Goal: Navigation & Orientation: Locate item on page

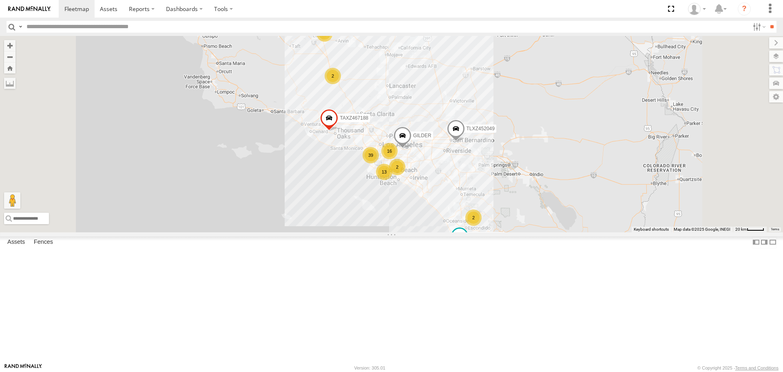
click at [755, 187] on div "TAXZ467188 [PERSON_NAME] TLXZ452049 [PERSON_NAME]/272077 39 13 16 3 2 2 2 2" at bounding box center [391, 134] width 783 height 196
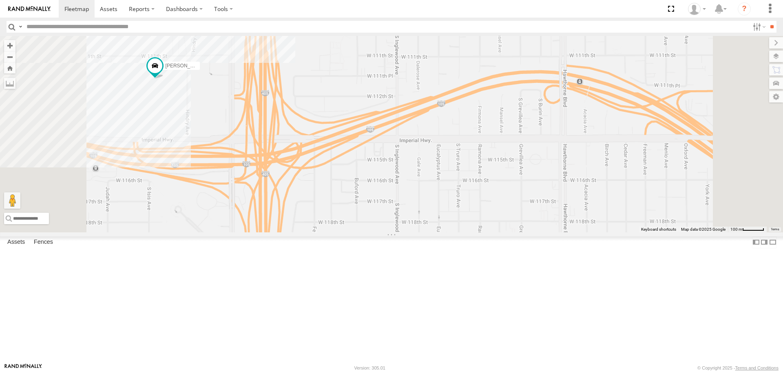
click at [262, 168] on div "TAXZ467188 GILDER TLXZ452049 LARS/272077 CARLOS MARCIAL/337202 LARS/T-1623 8844…" at bounding box center [391, 134] width 783 height 196
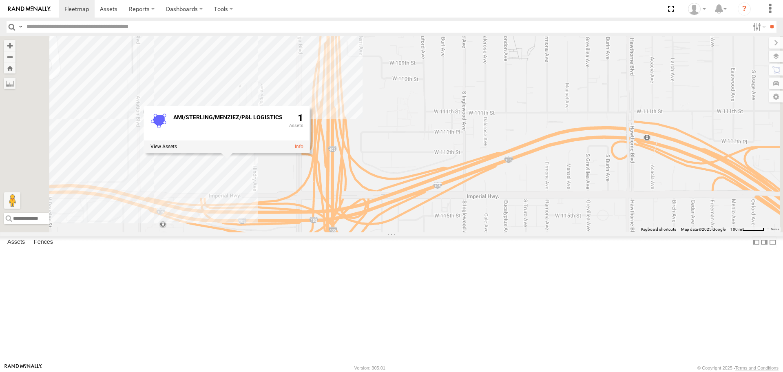
drag, startPoint x: 315, startPoint y: 214, endPoint x: 351, endPoint y: 240, distance: 45.0
click at [351, 232] on div "TAXZ467188 GILDER TLXZ452049 LARS/272077 CARLOS MARCIAL/337202 LARS/T-1623 8844…" at bounding box center [391, 134] width 783 height 196
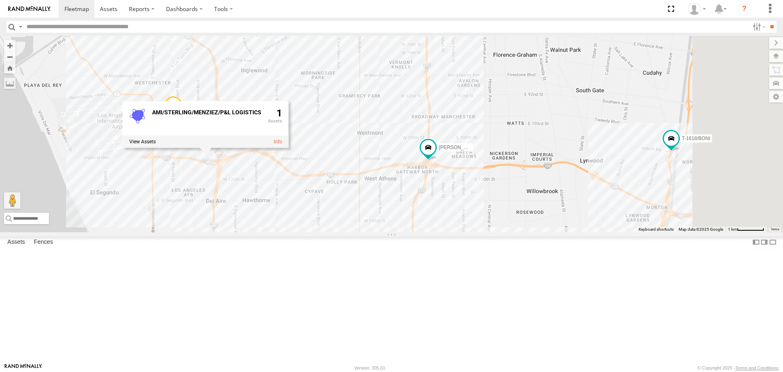
drag, startPoint x: 438, startPoint y: 279, endPoint x: 399, endPoint y: 253, distance: 46.3
click at [399, 232] on div "TAXZ467188 GILDER TLXZ452049 LARS/272077 CARLOS MARCIAL/337202 LARS/T-1623 8844…" at bounding box center [391, 134] width 783 height 196
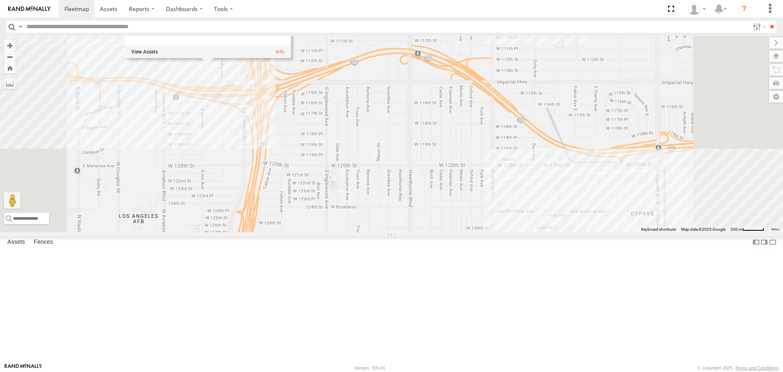
click at [359, 183] on div "TAXZ467188 GILDER TLXZ452049 LARS/272077 CARLOS MARCIAL/337202 LARS/T-1623 8844…" at bounding box center [391, 134] width 783 height 196
click at [257, 42] on span "[PERSON_NAME]" at bounding box center [236, 39] width 40 height 6
click at [217, 43] on label at bounding box center [209, 40] width 16 height 6
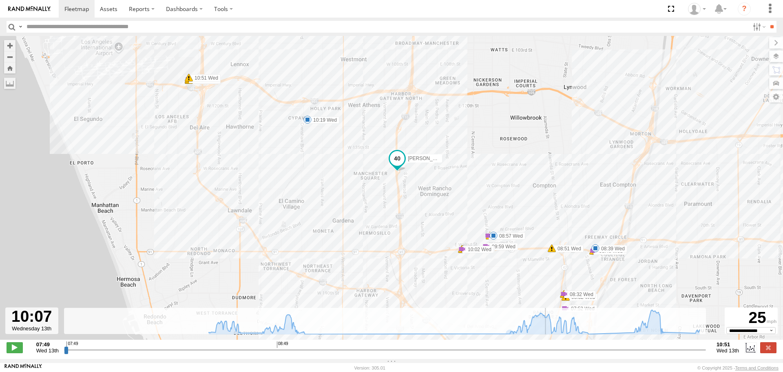
drag, startPoint x: 67, startPoint y: 353, endPoint x: 506, endPoint y: 308, distance: 441.3
type input "**********"
click at [546, 346] on input "range" at bounding box center [385, 350] width 642 height 8
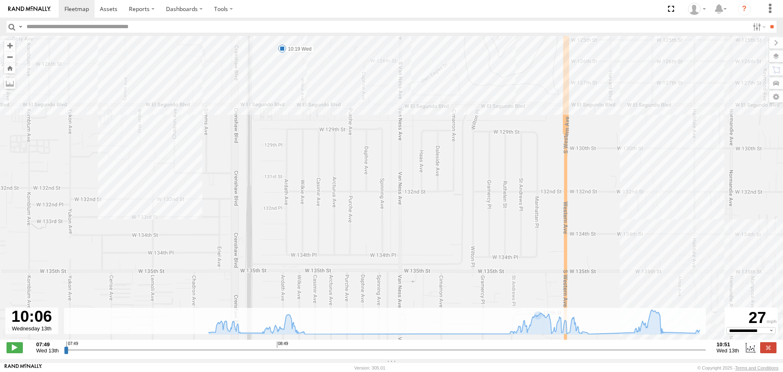
click at [295, 93] on div "CARLOS 07:49 Wed 07:52 Wed 08:32 Wed 08:32 Wed 08:32 Wed 08:39 Wed 08:46 Wed 08…" at bounding box center [391, 192] width 783 height 312
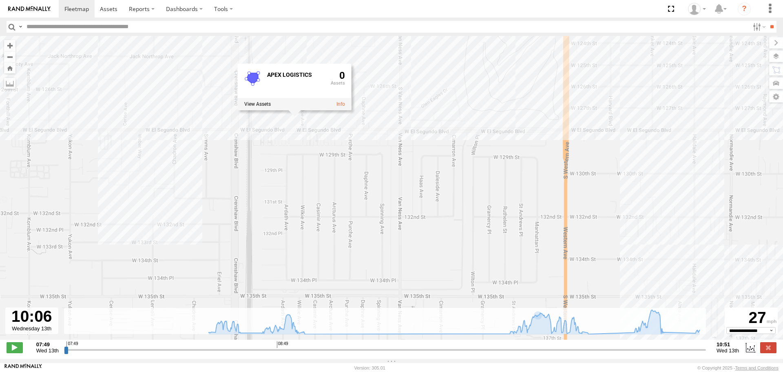
drag, startPoint x: 306, startPoint y: 141, endPoint x: 309, endPoint y: 291, distance: 149.8
click at [309, 291] on div "CARLOS 07:49 Wed 07:52 Wed 08:32 Wed 08:32 Wed 08:32 Wed 08:39 Wed 08:46 Wed 08…" at bounding box center [391, 192] width 783 height 312
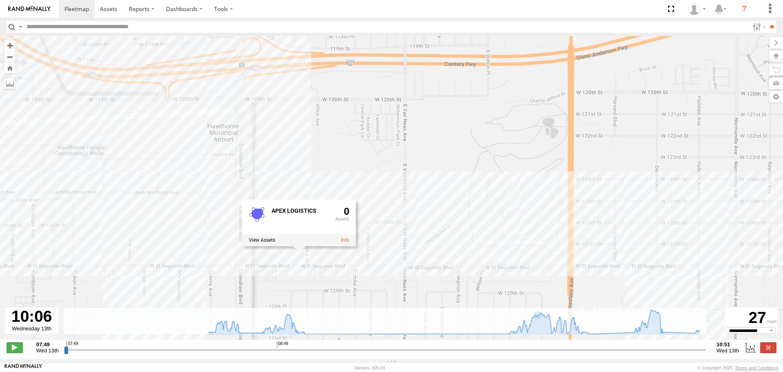
click at [437, 202] on div "CARLOS 07:49 Wed 07:52 Wed 08:32 Wed 08:32 Wed 08:32 Wed 08:39 Wed 08:46 Wed 08…" at bounding box center [391, 192] width 783 height 312
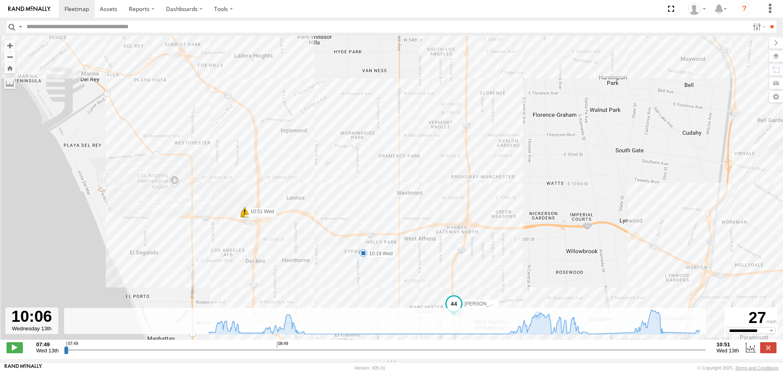
drag, startPoint x: 328, startPoint y: 151, endPoint x: 385, endPoint y: 147, distance: 57.2
click at [383, 147] on div "CARLOS 07:49 Wed 07:52 Wed 08:32 Wed 08:32 Wed 08:32 Wed 08:39 Wed 08:46 Wed 08…" at bounding box center [391, 192] width 783 height 312
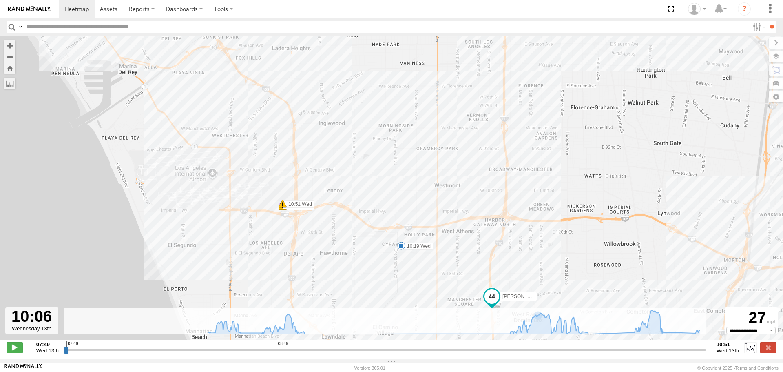
click at [44, 11] on img at bounding box center [29, 9] width 42 height 6
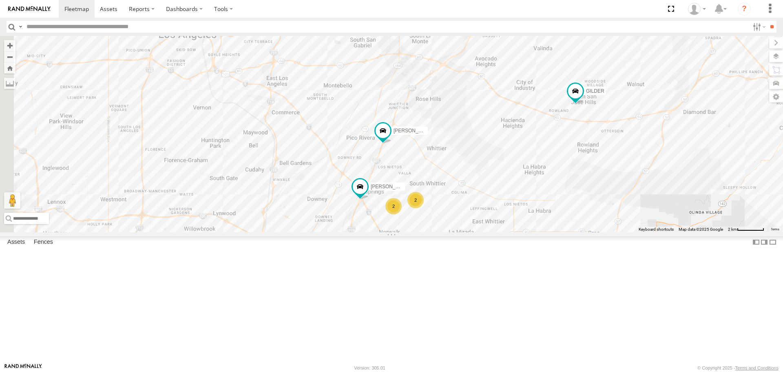
drag, startPoint x: 379, startPoint y: 133, endPoint x: 643, endPoint y: 202, distance: 272.9
click at [643, 202] on div "TAXZ467188 TLXZ452049 [PERSON_NAME]/272077 [PERSON_NAME] 2 [PERSON_NAME] 2 [PER…" at bounding box center [391, 134] width 783 height 196
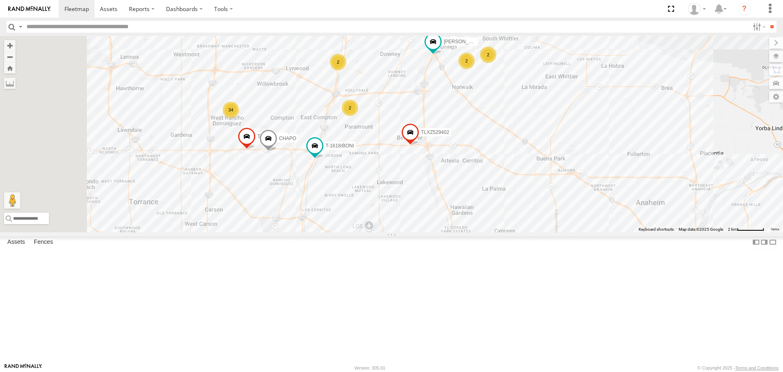
drag, startPoint x: 389, startPoint y: 302, endPoint x: 463, endPoint y: 156, distance: 163.5
click at [463, 156] on div "TAXZ467188 TLXZ452049 [PERSON_NAME]/272077 [PERSON_NAME] 2 [PERSON_NAME] 2 [PER…" at bounding box center [391, 134] width 783 height 196
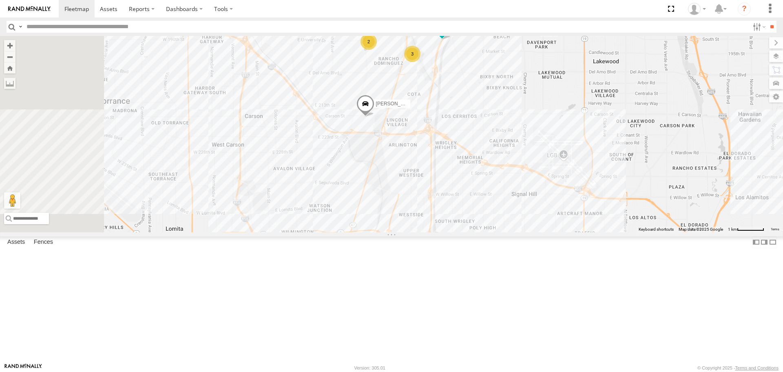
drag, startPoint x: 408, startPoint y: 162, endPoint x: 548, endPoint y: 27, distance: 194.2
click at [548, 27] on body at bounding box center [391, 186] width 783 height 372
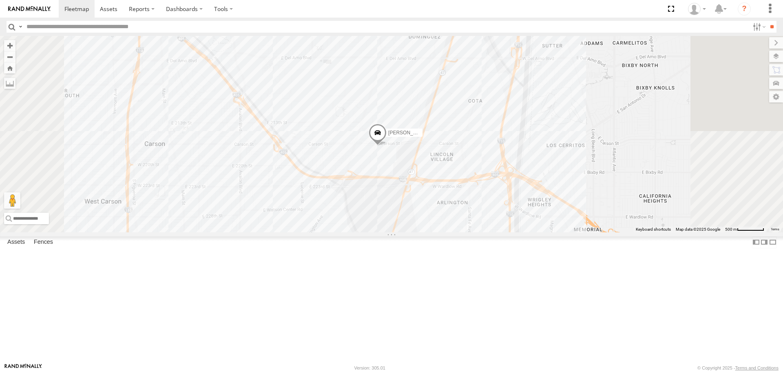
click at [124, 27] on input "text" at bounding box center [386, 27] width 726 height 12
type input "****"
click at [767, 21] on input "**" at bounding box center [771, 27] width 9 height 12
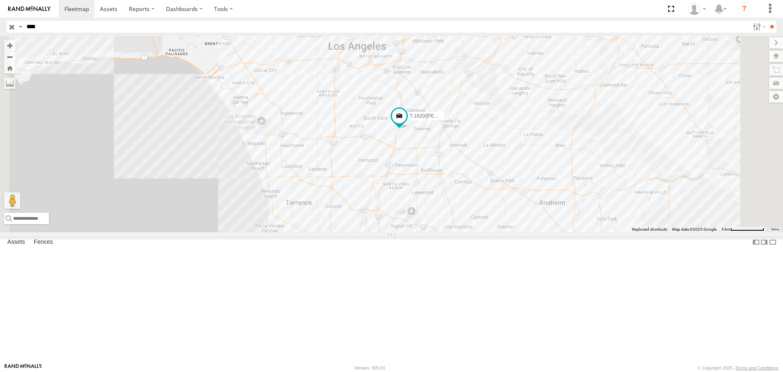
click at [12, 27] on input "button" at bounding box center [12, 27] width 11 height 12
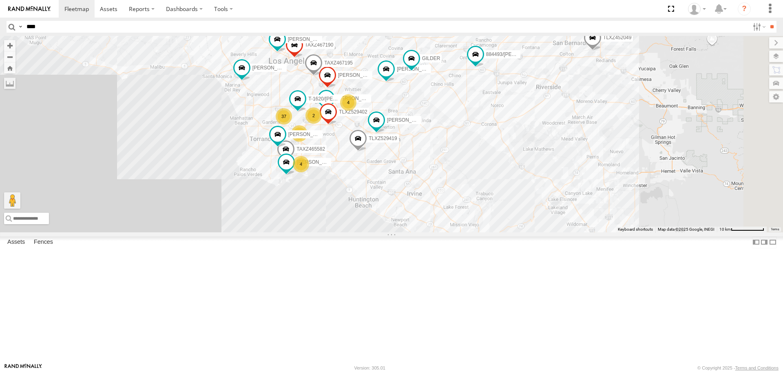
drag, startPoint x: 389, startPoint y: 91, endPoint x: 342, endPoint y: 88, distance: 47.9
click at [342, 88] on div "TAXZ467188 884493/[PERSON_NAME]/T-1628 [PERSON_NAME] TLXZ452049 [PERSON_NAME]/2…" at bounding box center [391, 134] width 783 height 196
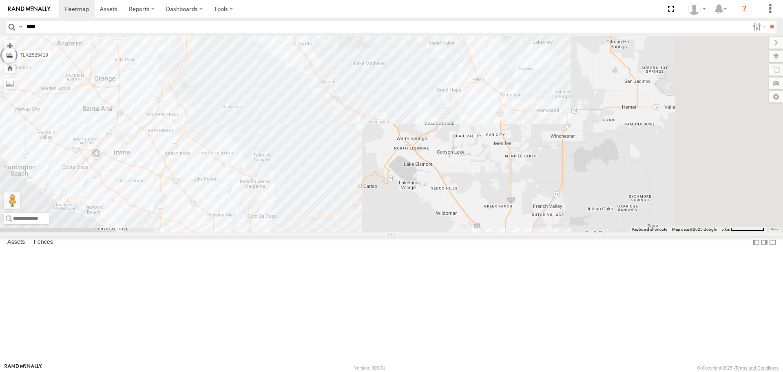
drag, startPoint x: 650, startPoint y: 233, endPoint x: 338, endPoint y: 129, distance: 329.1
click at [348, 125] on div "TAXZ467188 884493/[PERSON_NAME]/T-1628 [PERSON_NAME] TLXZ452049 [PERSON_NAME]/2…" at bounding box center [391, 134] width 783 height 196
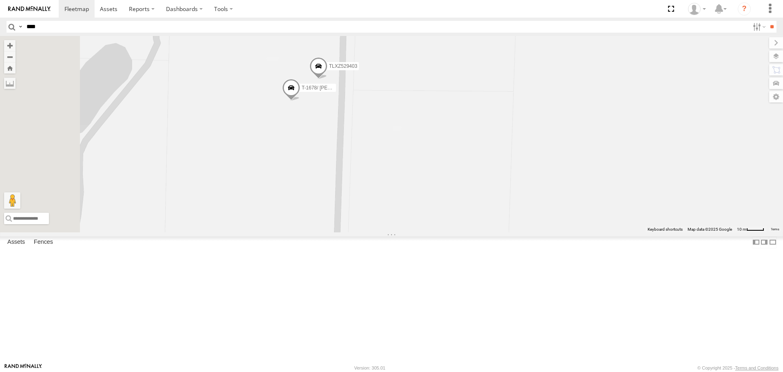
drag, startPoint x: 371, startPoint y: 153, endPoint x: 383, endPoint y: 195, distance: 44.1
click at [383, 195] on div "TAXZ467188 884493/[PERSON_NAME]/T-1628 TLXZ452049 [PERSON_NAME]/272077 OSCAR/T-…" at bounding box center [391, 134] width 783 height 196
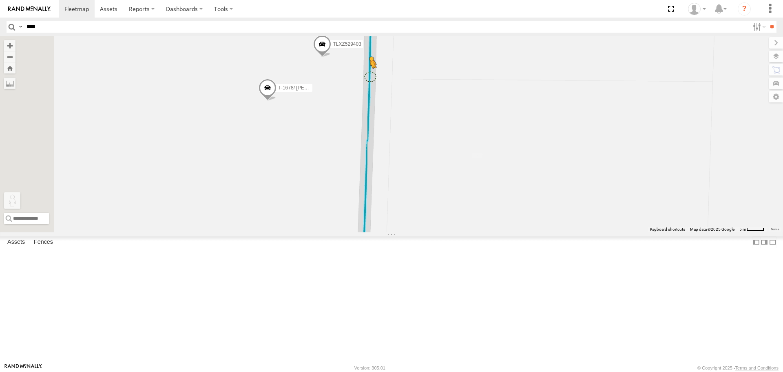
drag, startPoint x: 217, startPoint y: 331, endPoint x: 472, endPoint y: 141, distance: 317.7
click at [473, 141] on div "TAXZ467188 884493/[PERSON_NAME]/T-1628 TLXZ452049 [PERSON_NAME]/272077 OSCAR/T-…" at bounding box center [391, 134] width 783 height 196
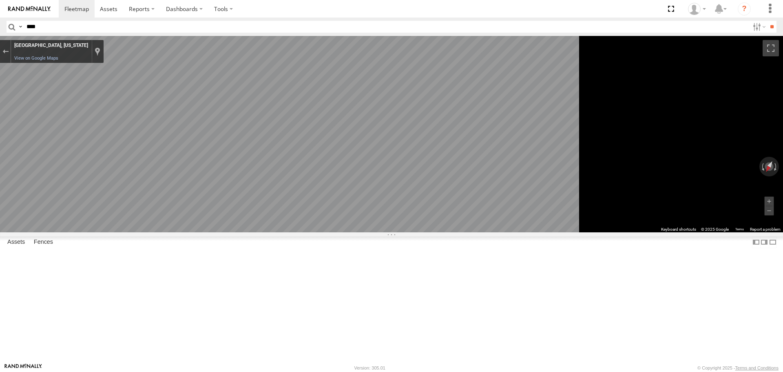
click at [336, 269] on icon "Go South" at bounding box center [305, 266] width 61 height 19
click at [337, 269] on icon "Go South" at bounding box center [305, 266] width 61 height 19
click at [79, 216] on main "← Move left → Move right ↑ Move up ↓ Move down + Zoom in - Zoom out Home Jump l…" at bounding box center [391, 199] width 783 height 327
click at [9, 51] on div "Exit the Street View" at bounding box center [5, 51] width 6 height 5
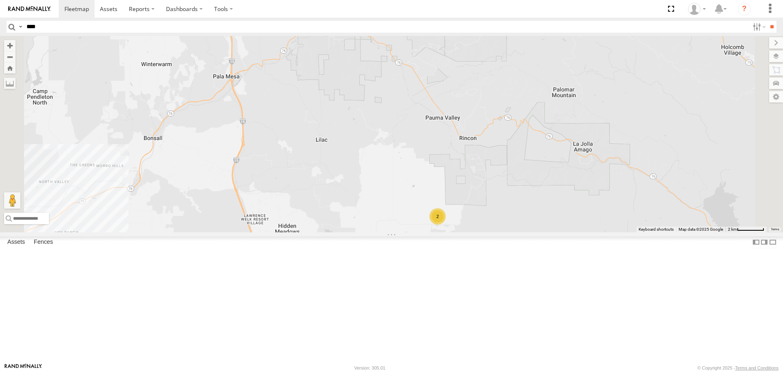
drag, startPoint x: 40, startPoint y: 53, endPoint x: 46, endPoint y: 54, distance: 6.3
click at [0, 0] on div "[PERSON_NAME]" at bounding box center [0, 0] width 0 height 0
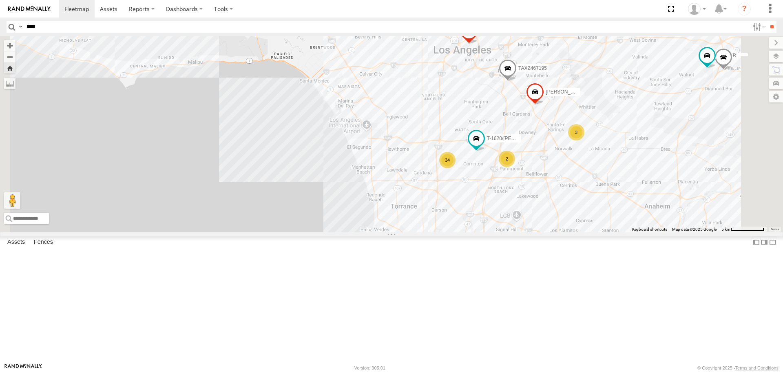
drag, startPoint x: 388, startPoint y: 218, endPoint x: 409, endPoint y: -1, distance: 219.7
click at [409, 0] on html at bounding box center [391, 186] width 783 height 372
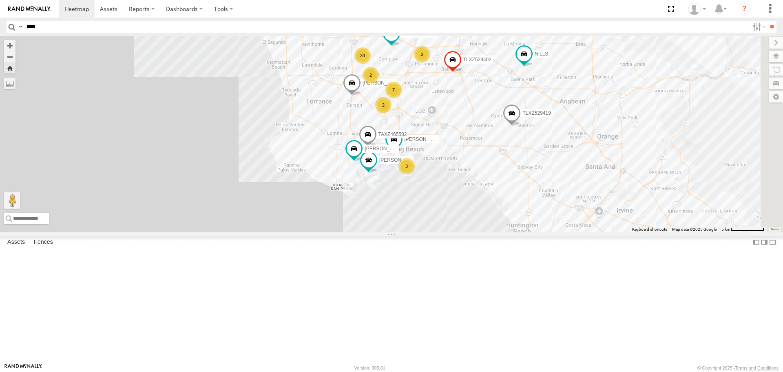
drag, startPoint x: 565, startPoint y: 189, endPoint x: 497, endPoint y: 185, distance: 67.5
click at [497, 185] on div "[PERSON_NAME] 34 [PERSON_NAME]/T-1623 T-1620/[PERSON_NAME] 3 [PERSON_NAME]-1632…" at bounding box center [391, 134] width 783 height 196
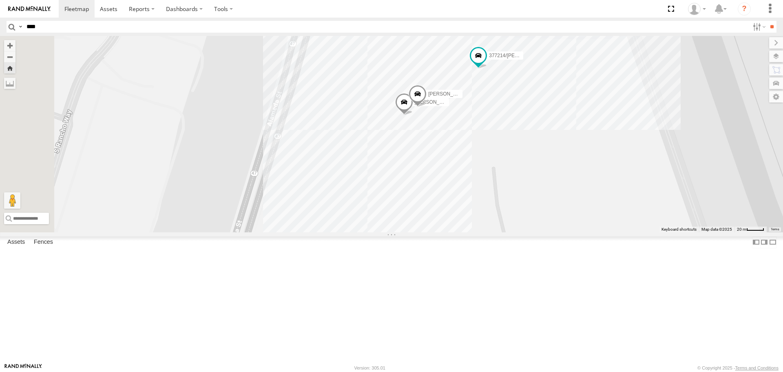
click at [630, 155] on div "[PERSON_NAME]/T-1623 T-1620/[PERSON_NAME] [PERSON_NAME] T-1632 TAXZ467195 TAXZ4…" at bounding box center [391, 134] width 783 height 196
